Goal: Entertainment & Leisure: Consume media (video, audio)

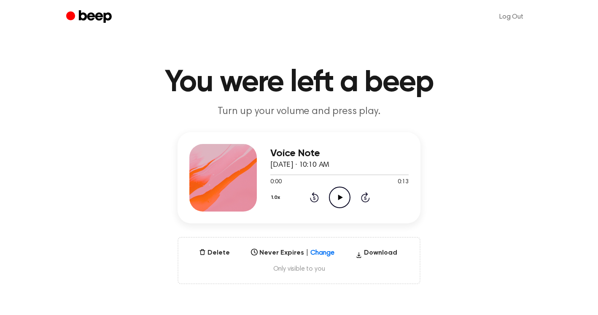
click at [347, 190] on circle at bounding box center [339, 197] width 21 height 21
click at [332, 193] on icon "Play Audio" at bounding box center [340, 197] width 22 height 22
click at [340, 208] on div "Voice Note November 12, 2024 · 07:35 AM 0:00 0:04 Your browser does not support…" at bounding box center [339, 177] width 138 height 67
click at [342, 200] on icon "Play Audio" at bounding box center [340, 197] width 22 height 22
click at [342, 195] on icon "Play Audio" at bounding box center [340, 197] width 22 height 22
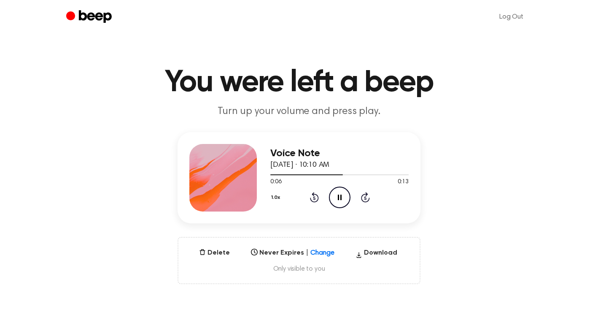
click at [334, 199] on icon "Pause Audio" at bounding box center [340, 197] width 22 height 22
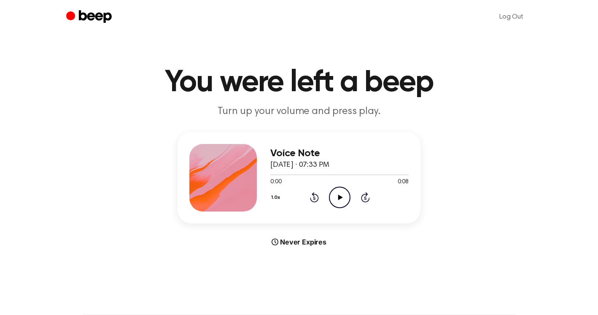
click at [335, 198] on icon "Play Audio" at bounding box center [340, 197] width 22 height 22
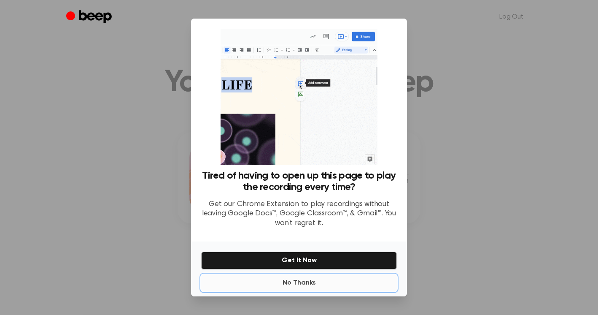
click at [304, 283] on button "No Thanks" at bounding box center [299, 282] width 196 height 17
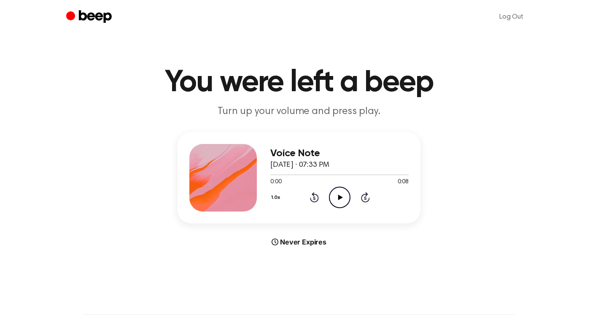
click at [336, 203] on icon "Play Audio" at bounding box center [340, 197] width 22 height 22
click at [332, 202] on icon "Play Audio" at bounding box center [340, 197] width 22 height 22
